Goal: Task Accomplishment & Management: Complete application form

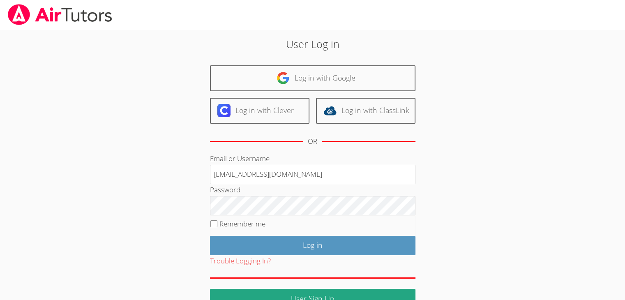
type input "info@pace-tutoring.com"
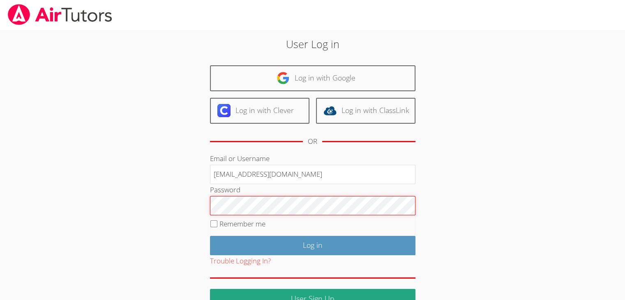
click at [210, 236] on input "Log in" at bounding box center [313, 245] width 206 height 19
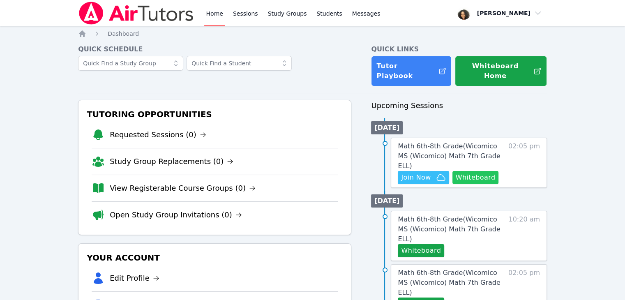
drag, startPoint x: 485, startPoint y: 156, endPoint x: 469, endPoint y: 154, distance: 16.6
click at [469, 171] on button "Whiteboard" at bounding box center [476, 177] width 46 height 13
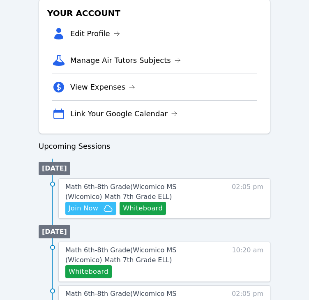
scroll to position [271, 0]
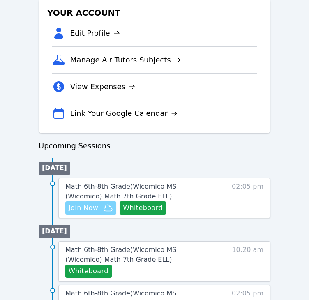
click at [97, 204] on span "Join Now" at bounding box center [84, 208] width 30 height 10
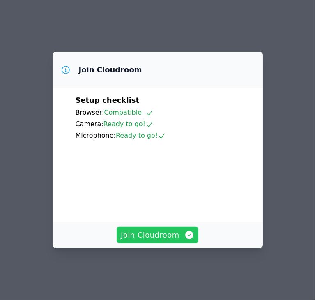
click at [169, 241] on span "Join Cloudroom" at bounding box center [158, 235] width 74 height 12
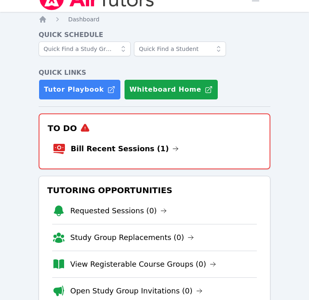
scroll to position [13, 0]
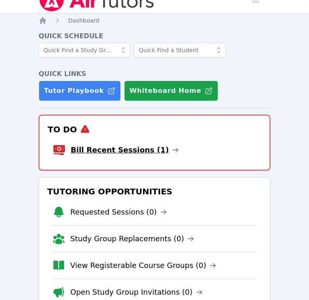
click at [111, 145] on link "Bill Recent Sessions (1)" at bounding box center [125, 150] width 108 height 12
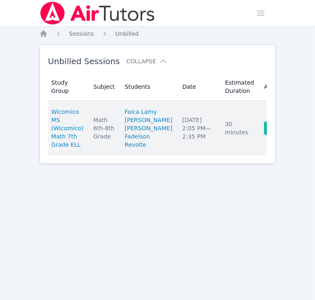
click at [264, 135] on link "Complete" at bounding box center [283, 128] width 39 height 13
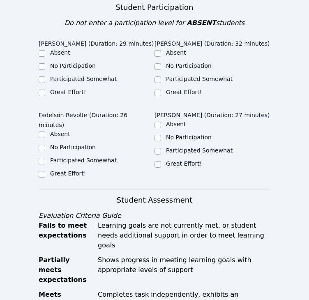
scroll to position [306, 0]
click at [53, 89] on label "Great Effort!" at bounding box center [68, 92] width 36 height 7
click at [45, 90] on input "Great Effort!" at bounding box center [42, 93] width 7 height 7
checkbox input "true"
click at [169, 89] on label "Great Effort!" at bounding box center [184, 92] width 36 height 7
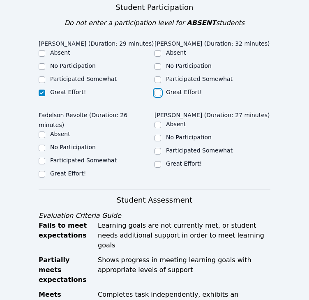
click at [161, 90] on input "Great Effort!" at bounding box center [158, 93] width 7 height 7
checkbox input "true"
click at [42, 171] on input "Great Effort!" at bounding box center [42, 174] width 7 height 7
checkbox input "true"
click at [169, 160] on label "Great Effort!" at bounding box center [184, 163] width 36 height 7
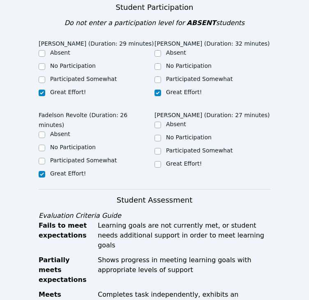
click at [161, 161] on input "Great Effort!" at bounding box center [158, 164] width 7 height 7
checkbox input "true"
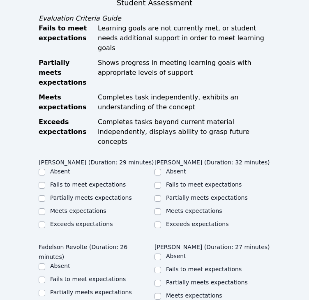
scroll to position [503, 0]
click at [84, 208] on label "Meets expectations" at bounding box center [78, 211] width 56 height 7
click at [45, 208] on input "Meets expectations" at bounding box center [42, 211] width 7 height 7
checkbox input "true"
click at [183, 208] on label "Meets expectations" at bounding box center [194, 211] width 56 height 7
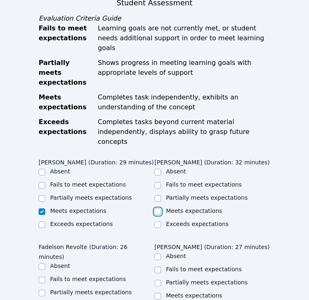
click at [161, 208] on input "Meets expectations" at bounding box center [158, 211] width 7 height 7
checkbox input "true"
click at [67, 300] on label "Meets expectations" at bounding box center [78, 305] width 56 height 7
click at [45, 300] on input "Meets expectations" at bounding box center [42, 306] width 7 height 7
checkbox input "true"
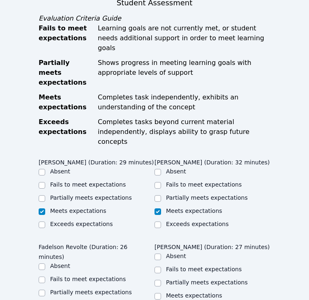
click at [173, 292] on label "Meets expectations" at bounding box center [194, 295] width 56 height 7
click at [161, 293] on input "Meets expectations" at bounding box center [158, 296] width 7 height 7
checkbox input "true"
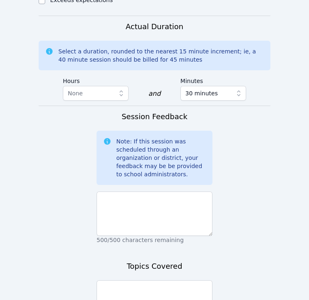
scroll to position [824, 0]
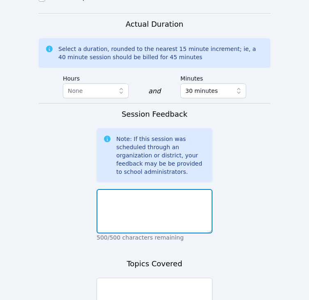
click at [158, 189] on textarea at bounding box center [155, 211] width 116 height 44
type textarea "They did a great job on their assignment!"
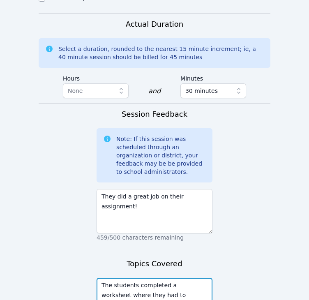
scroll to position [853, 0]
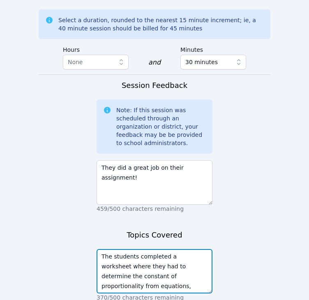
type textarea "The students completed a worksheet where they had to determine the constant of …"
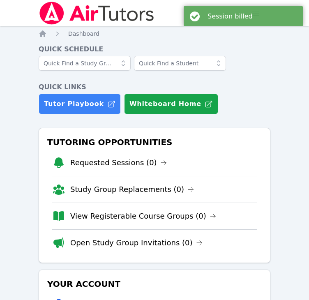
click at [265, 58] on div at bounding box center [155, 66] width 232 height 20
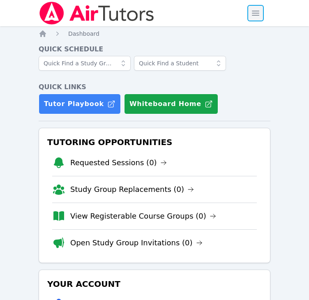
click at [254, 14] on span "button" at bounding box center [256, 13] width 18 height 18
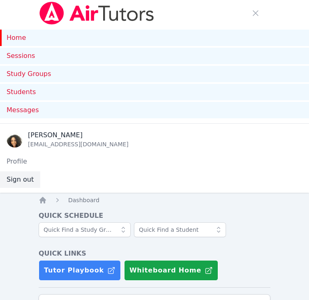
click at [23, 180] on button "Sign out" at bounding box center [20, 179] width 40 height 16
